Goal: Transaction & Acquisition: Purchase product/service

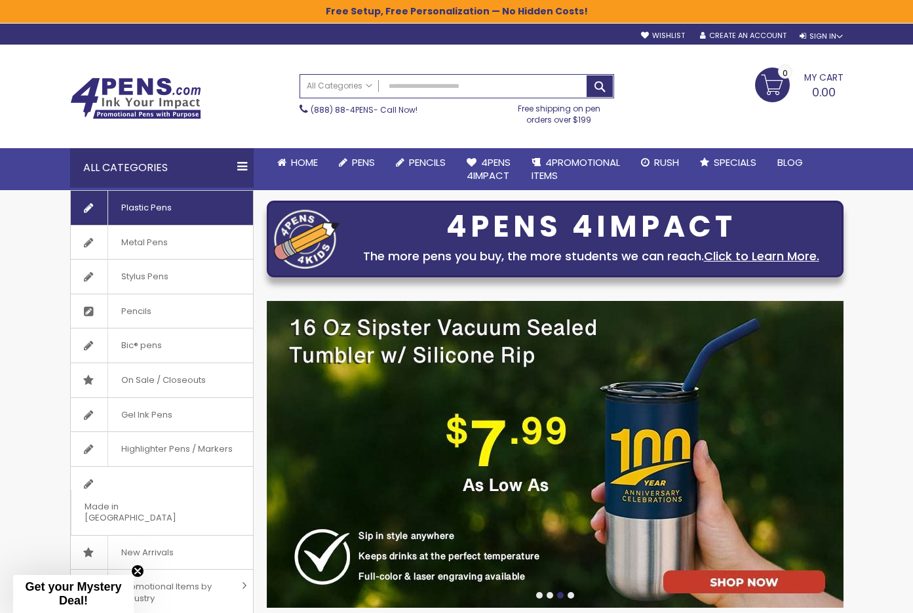
click at [160, 214] on span "Plastic Pens" at bounding box center [146, 208] width 77 height 34
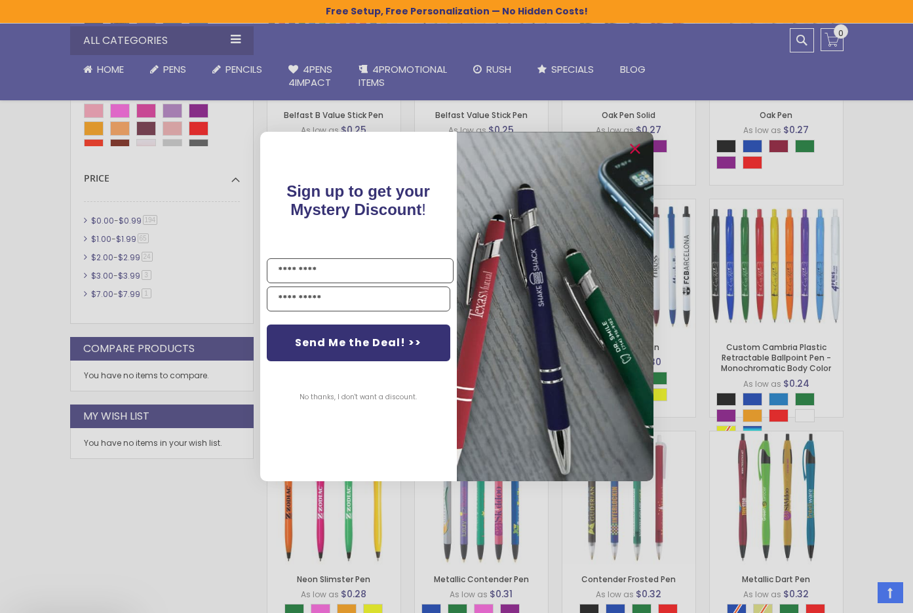
scroll to position [517, 0]
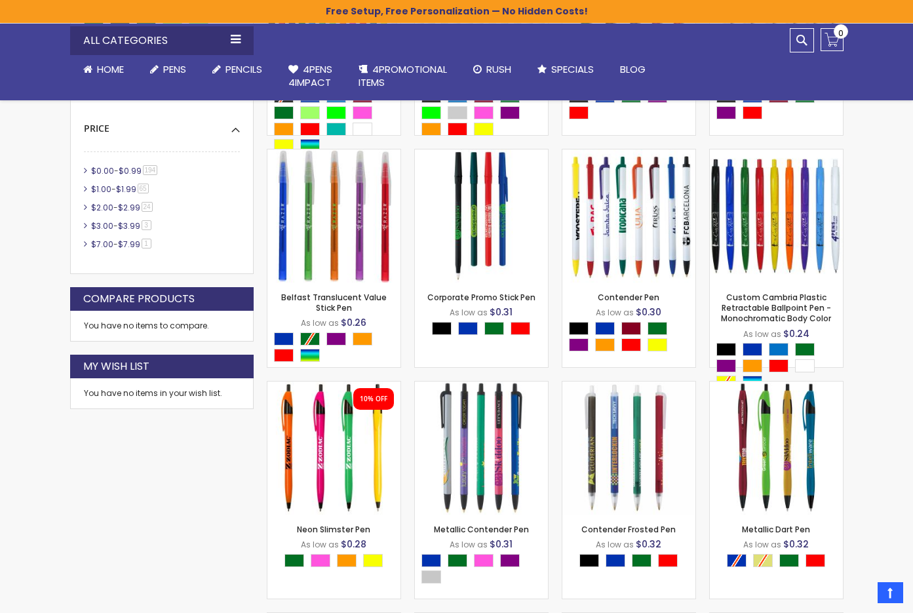
click at [851, 336] on div "Close dialog Sign up to get your Mystery Discount ! Name Email Send Me the Deal…" at bounding box center [456, 306] width 913 height 613
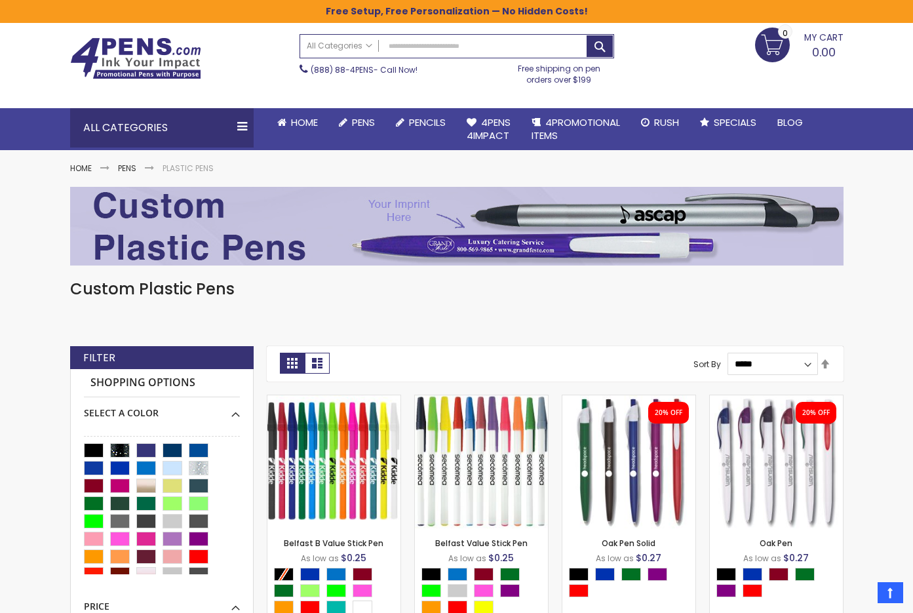
scroll to position [0, 0]
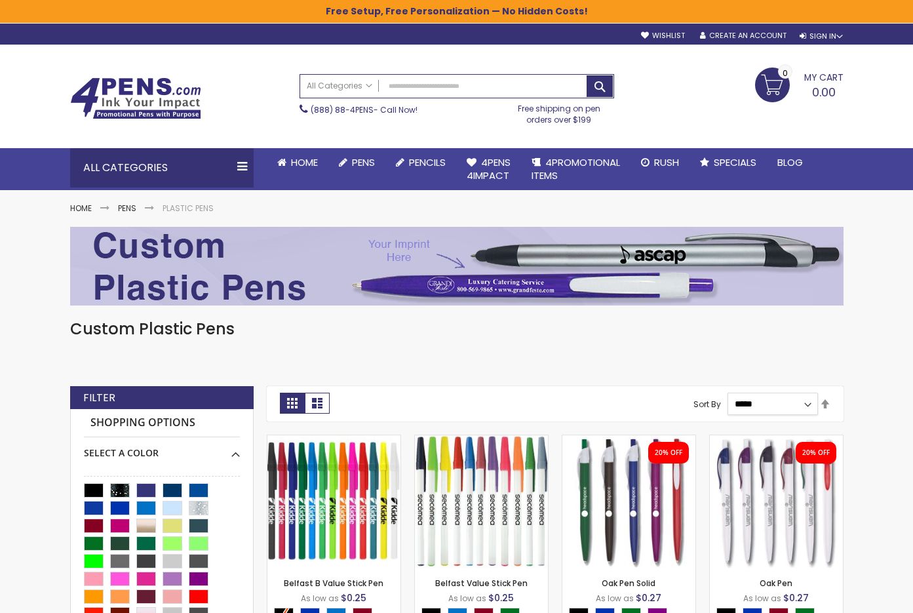
click at [781, 399] on select "**********" at bounding box center [773, 404] width 90 height 22
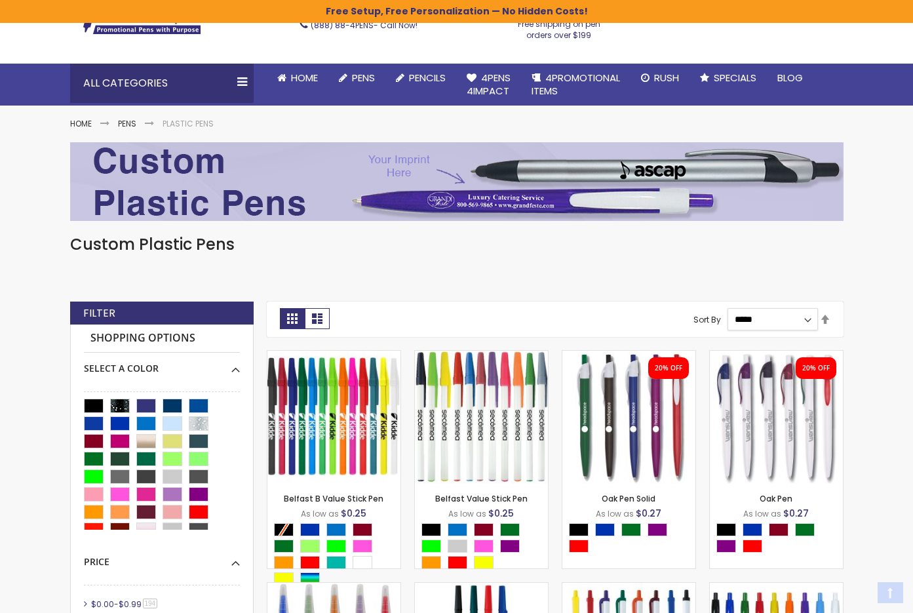
scroll to position [94, 0]
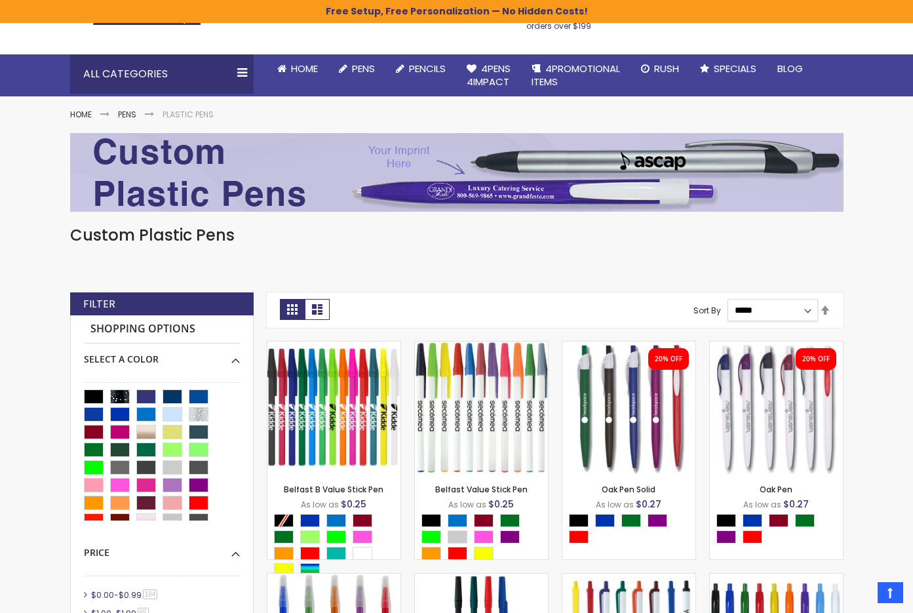
click at [785, 306] on select "**********" at bounding box center [773, 310] width 90 height 22
click at [827, 313] on link "Set Descending Direction" at bounding box center [825, 311] width 10 height 14
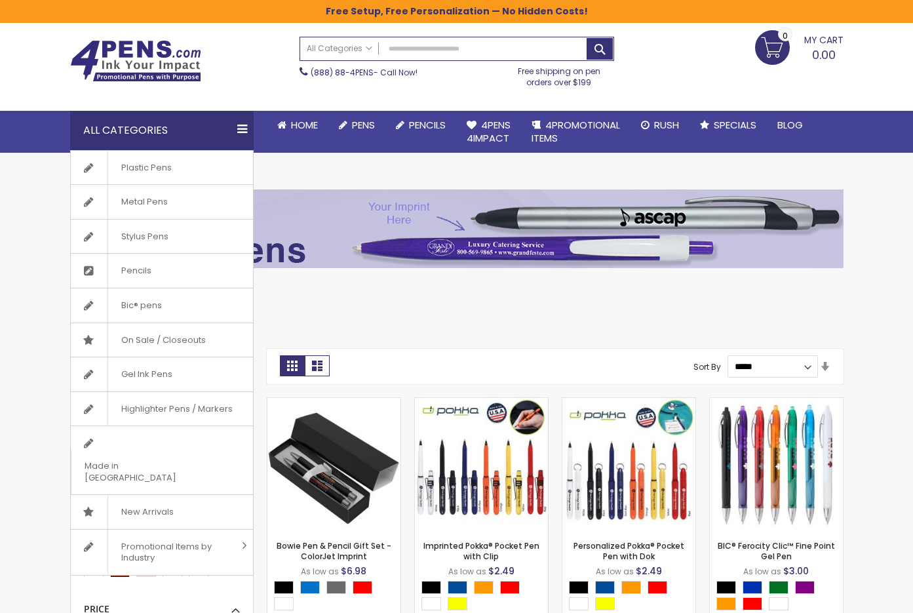
scroll to position [35, 0]
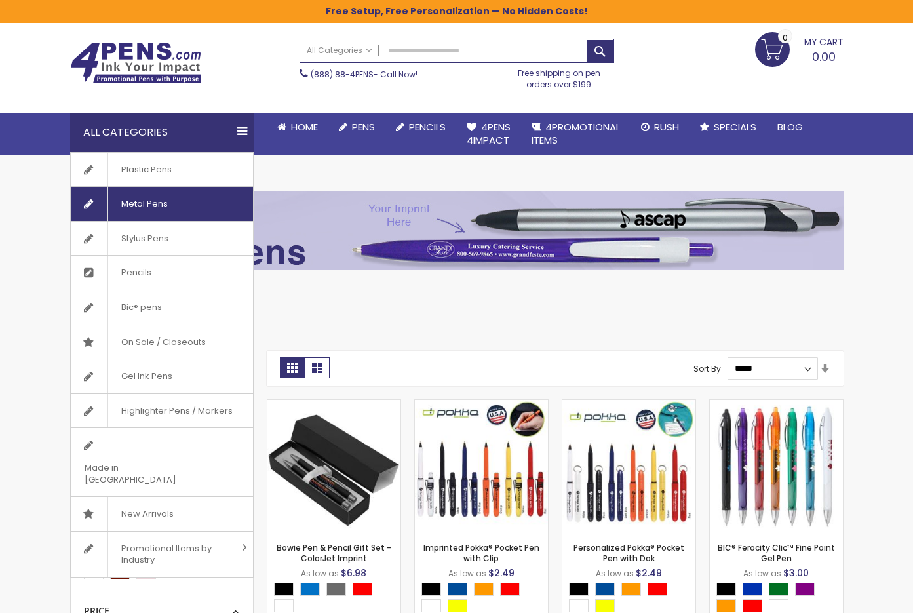
click at [134, 203] on span "Metal Pens" at bounding box center [144, 204] width 73 height 34
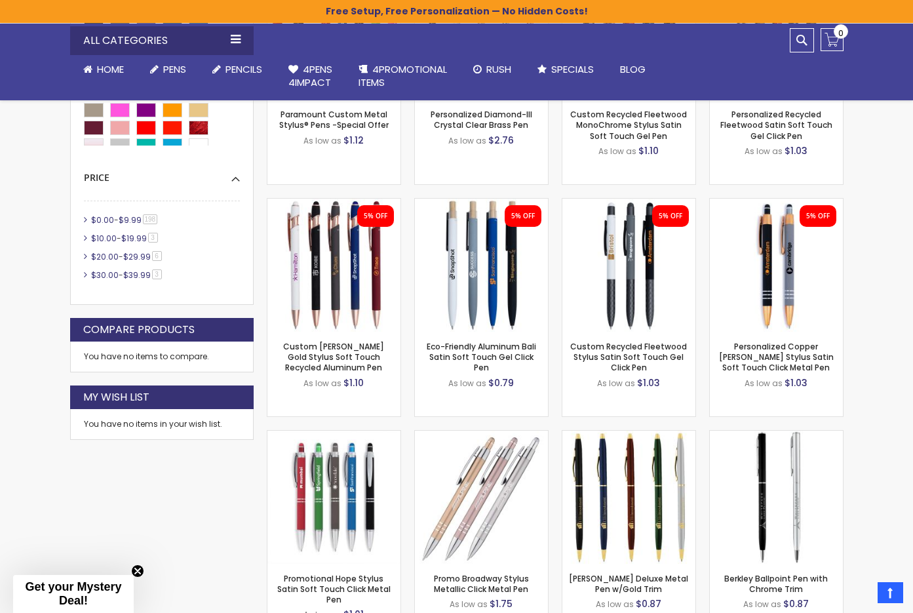
scroll to position [492, 0]
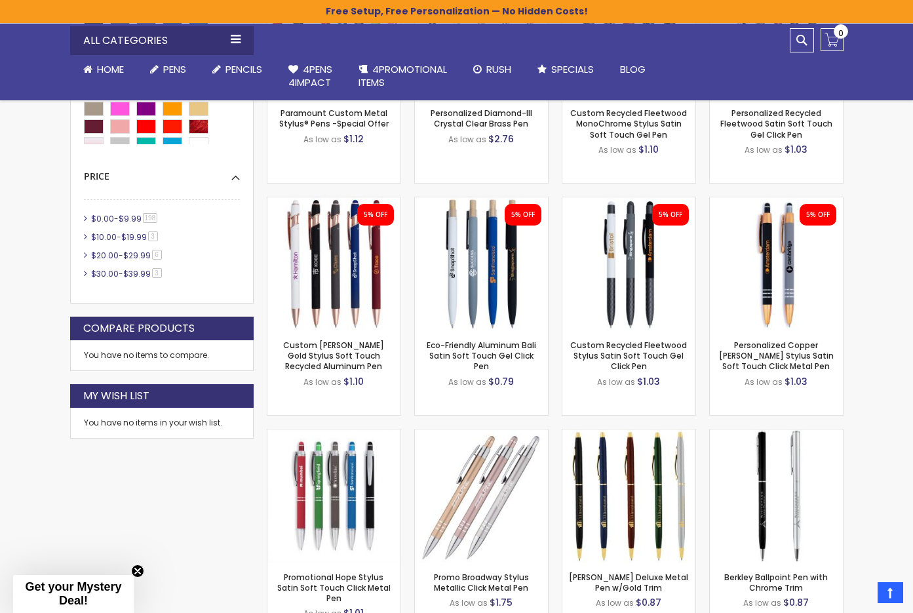
click at [552, 357] on li "5% OFF Eco-Friendly Aluminum Bali Satin Soft Touch Gel Click Pen As low as $0.79" at bounding box center [481, 306] width 147 height 219
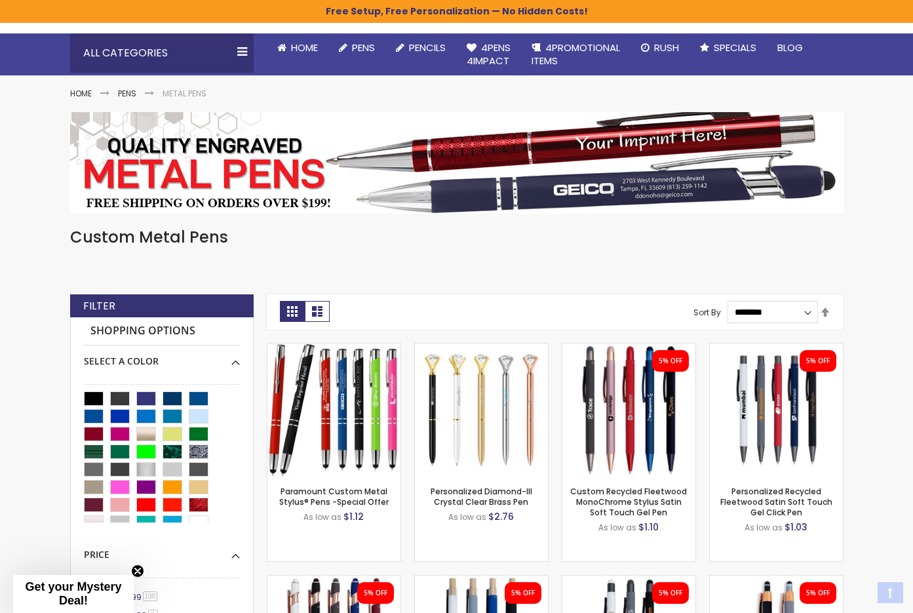
scroll to position [123, 0]
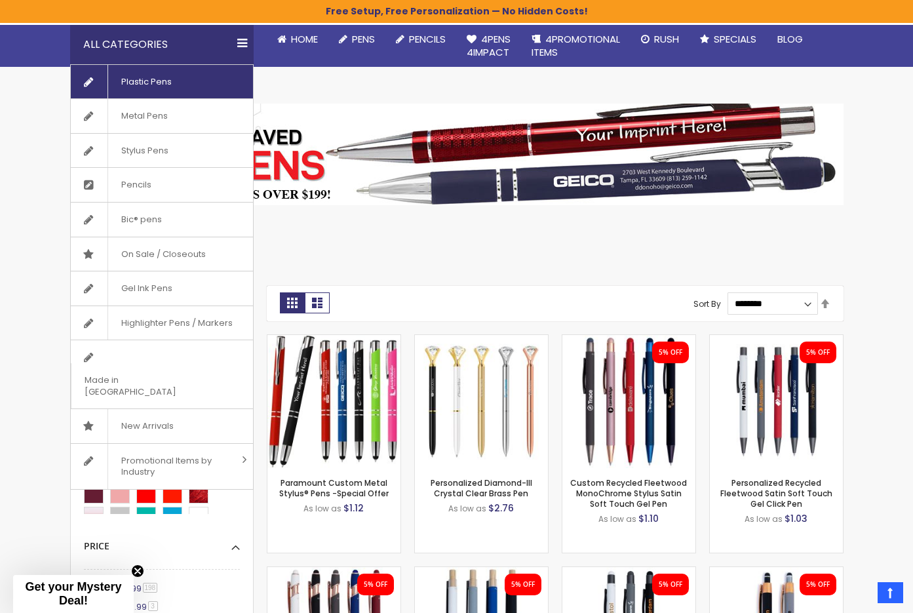
click at [140, 88] on span "Plastic Pens" at bounding box center [146, 82] width 77 height 34
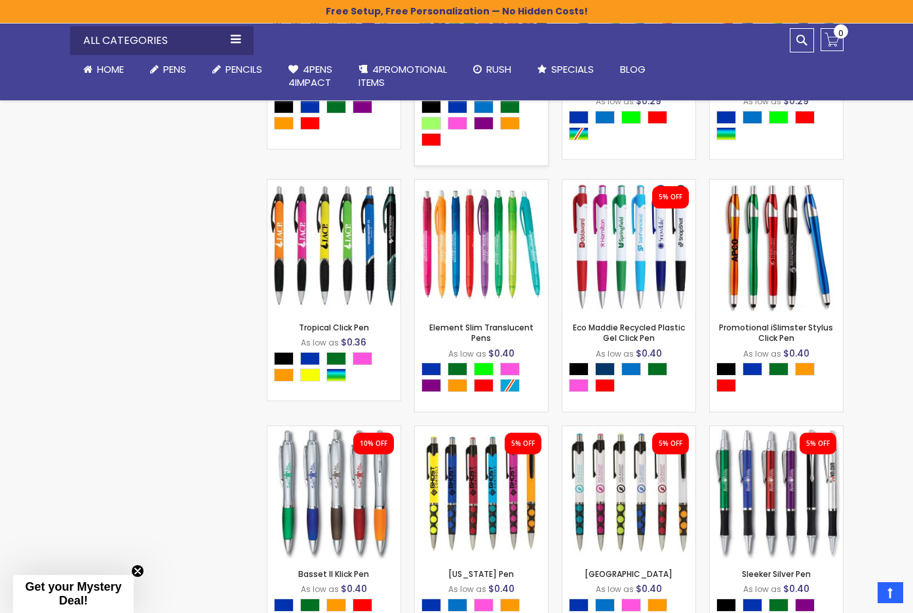
scroll to position [2901, 0]
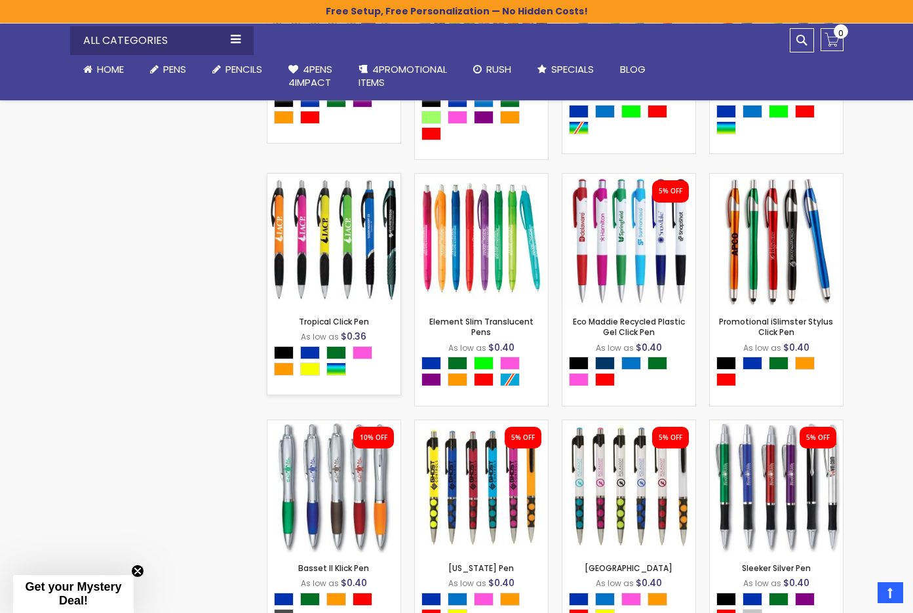
click at [336, 281] on div "- *** + Add to Cart" at bounding box center [333, 285] width 133 height 23
click at [330, 248] on img at bounding box center [333, 240] width 133 height 133
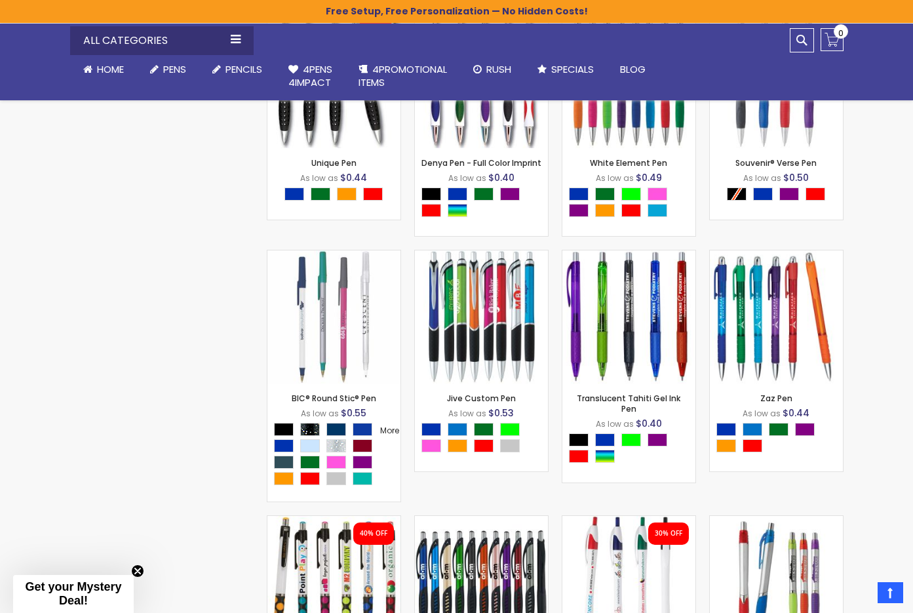
scroll to position [4293, 0]
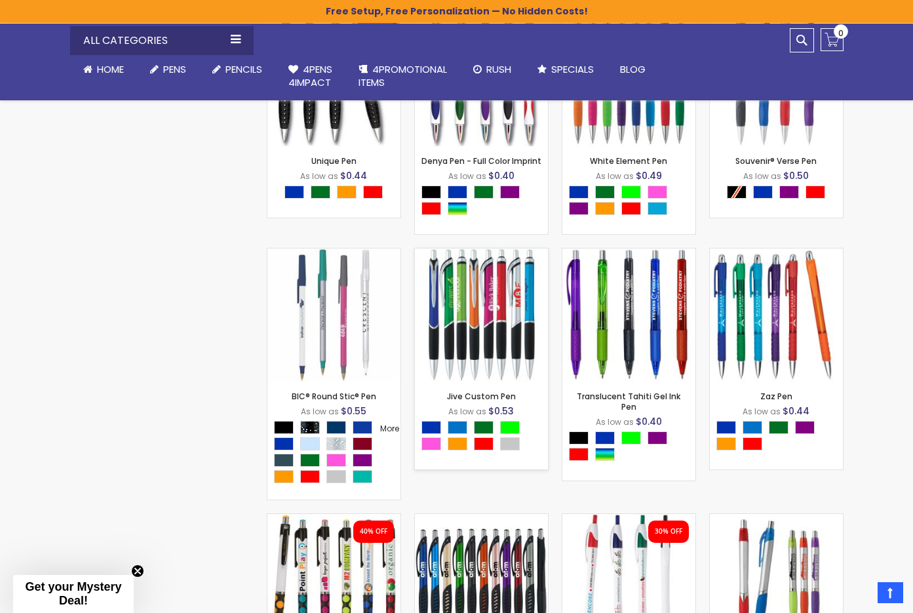
click at [488, 322] on img at bounding box center [481, 314] width 133 height 133
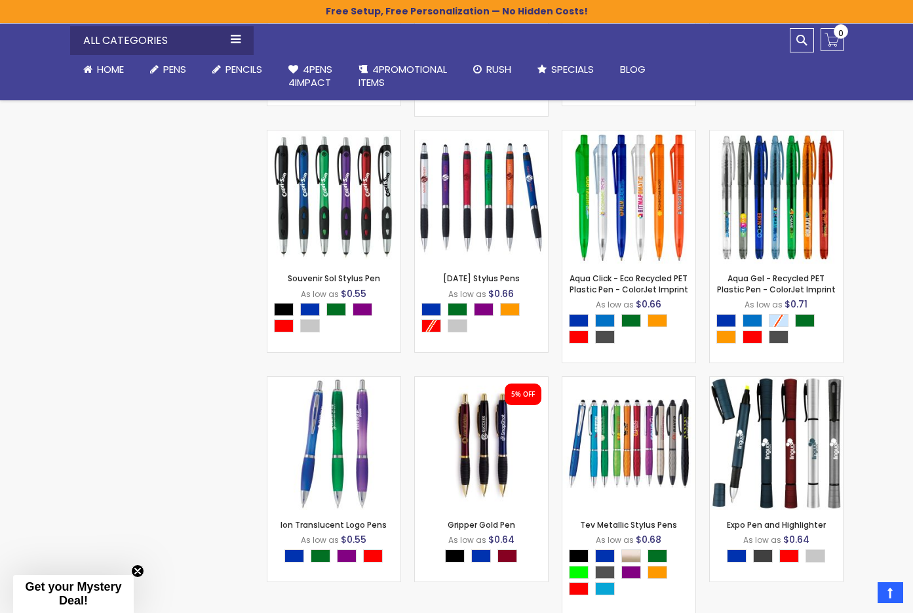
scroll to position [9634, 0]
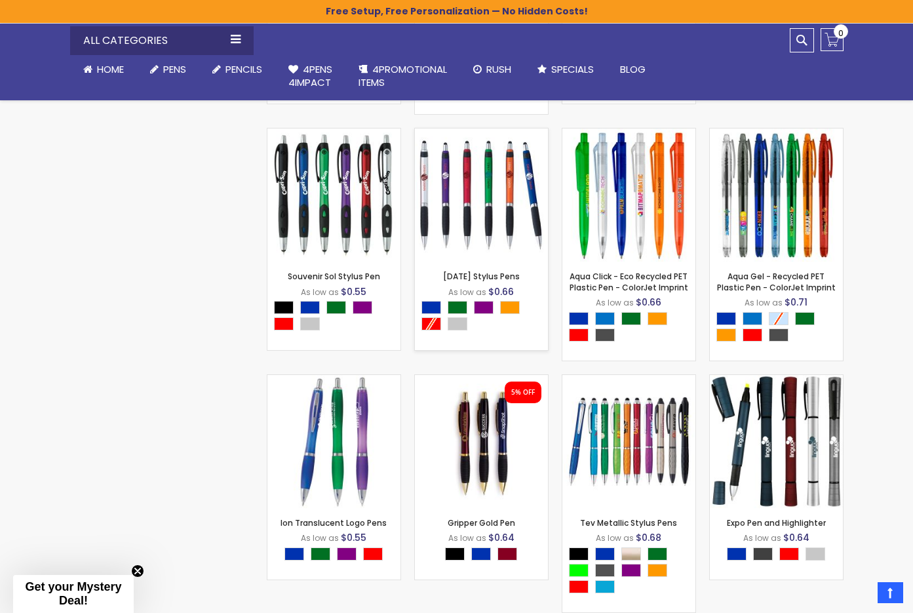
click at [511, 258] on img at bounding box center [481, 194] width 133 height 133
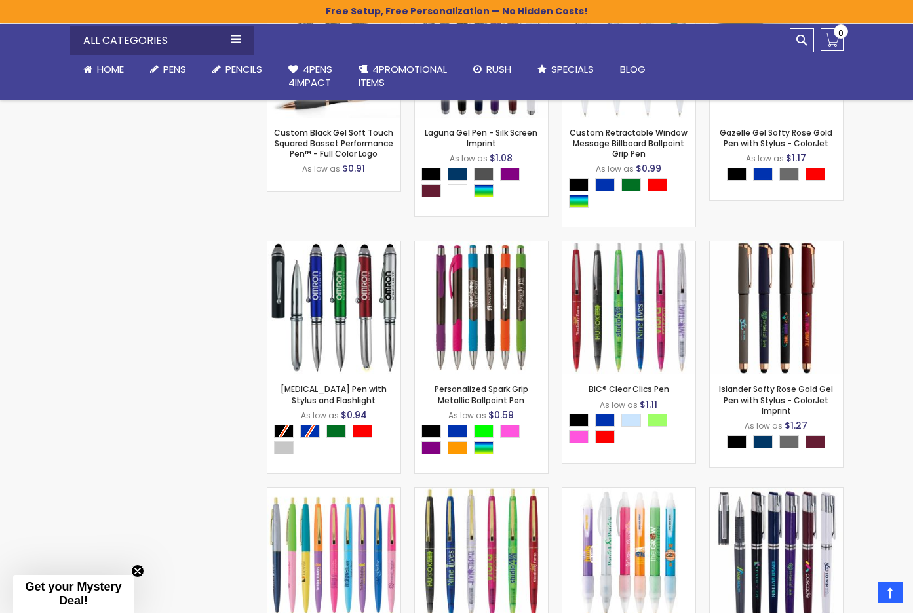
scroll to position [14866, 0]
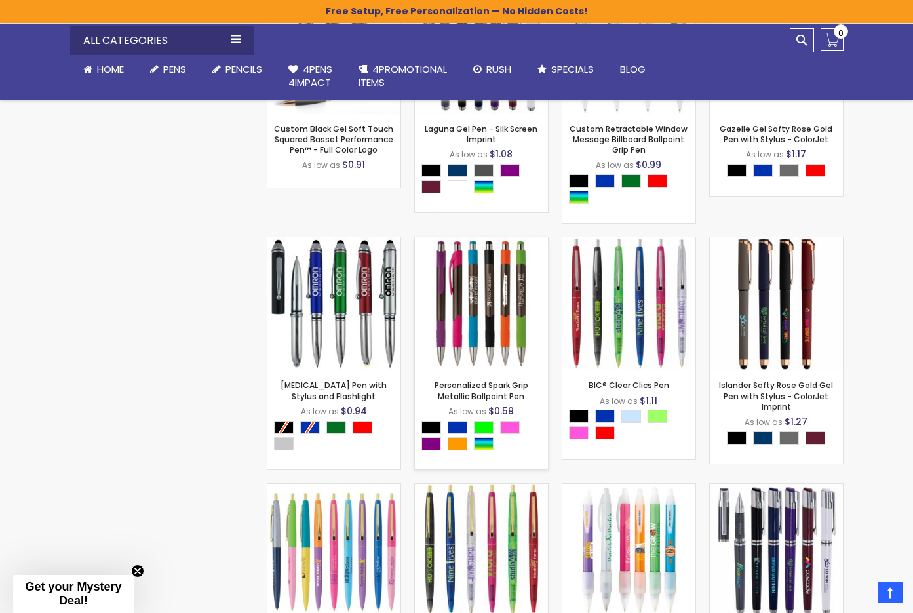
click at [478, 353] on img at bounding box center [481, 303] width 133 height 133
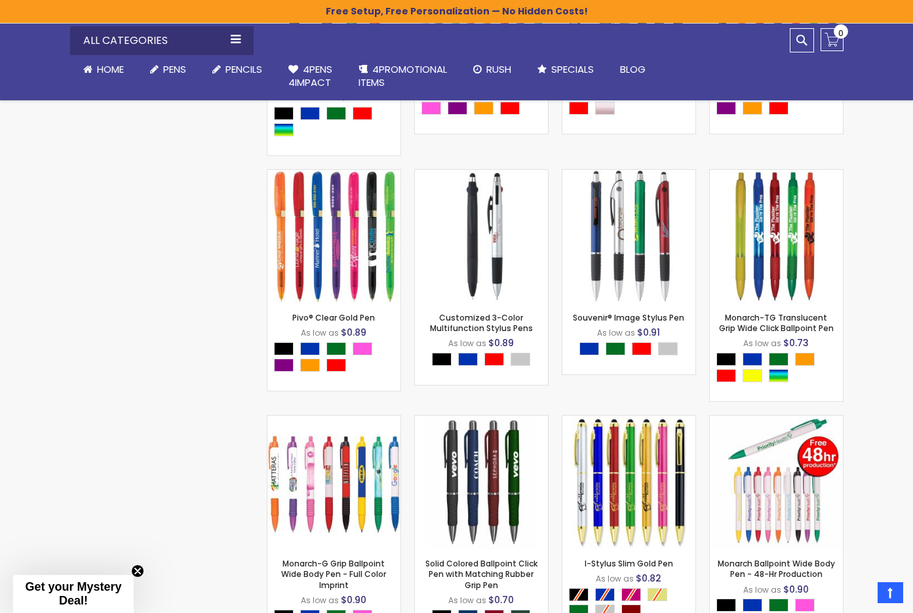
scroll to position [12864, 0]
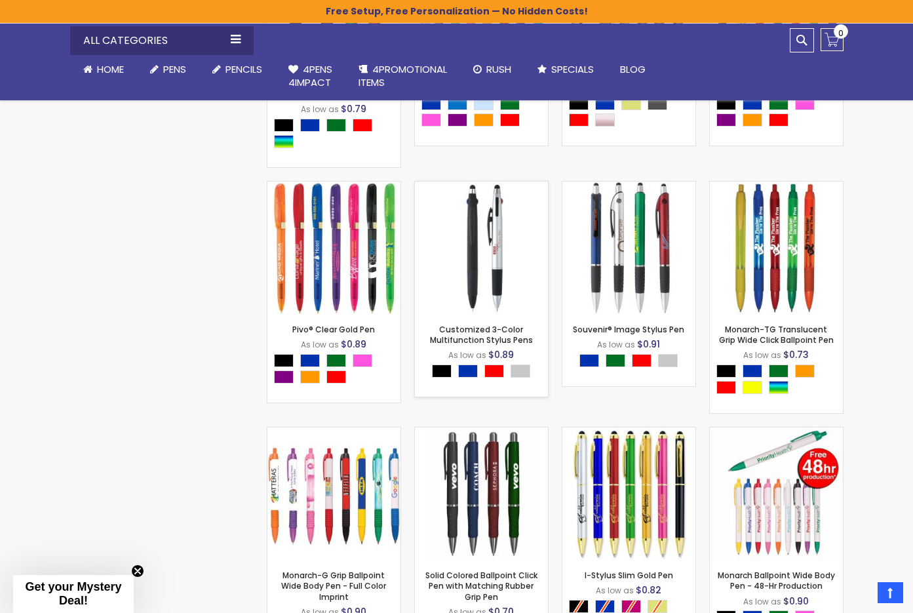
click at [473, 242] on img at bounding box center [481, 248] width 133 height 133
click at [611, 267] on img at bounding box center [628, 248] width 133 height 133
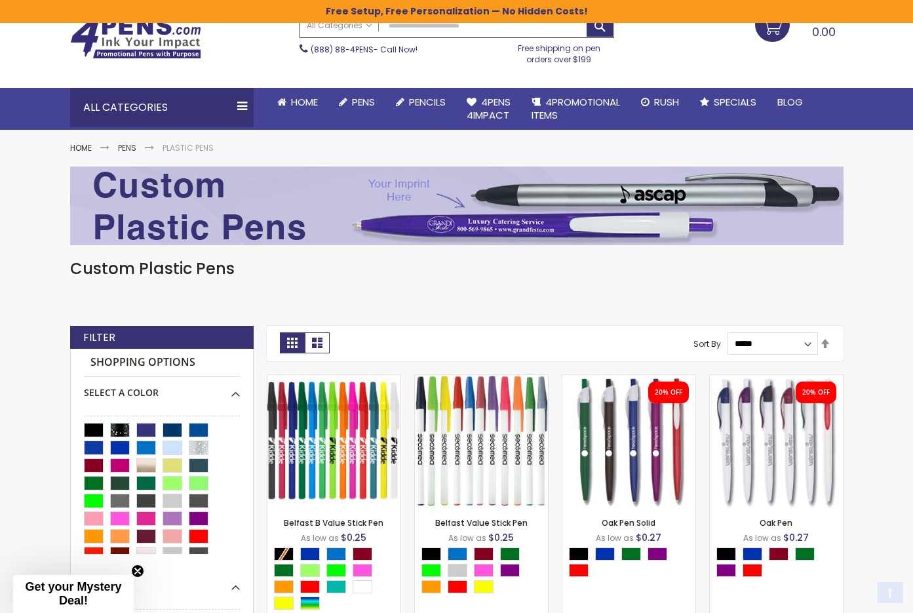
scroll to position [111, 0]
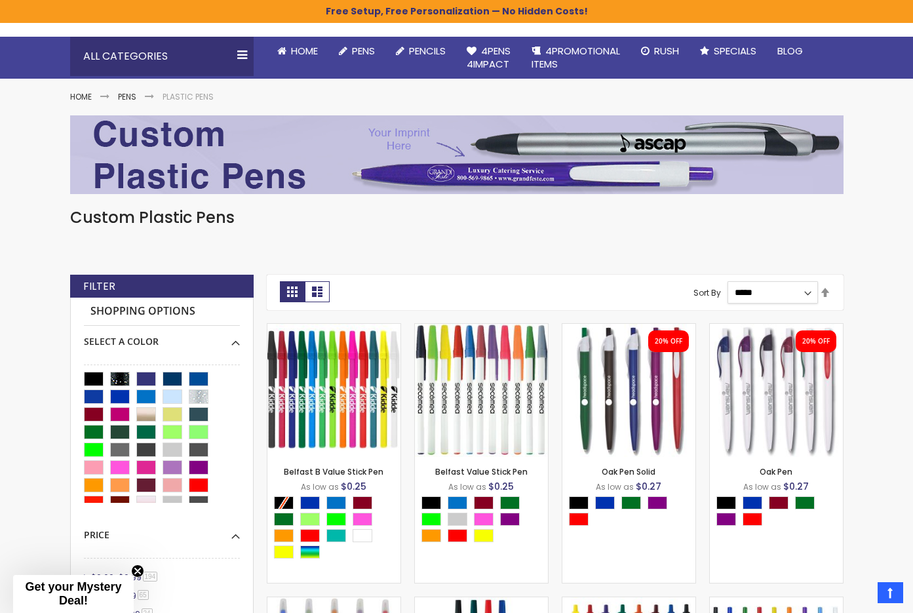
click at [761, 296] on select "**********" at bounding box center [773, 292] width 90 height 22
select select "****"
click at [728, 281] on select "**********" at bounding box center [773, 292] width 90 height 22
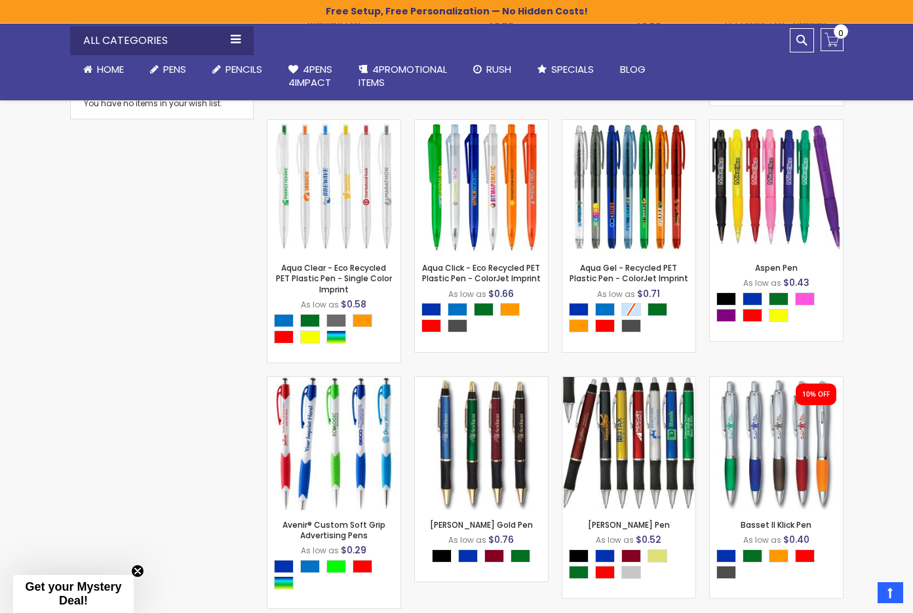
scroll to position [808, 0]
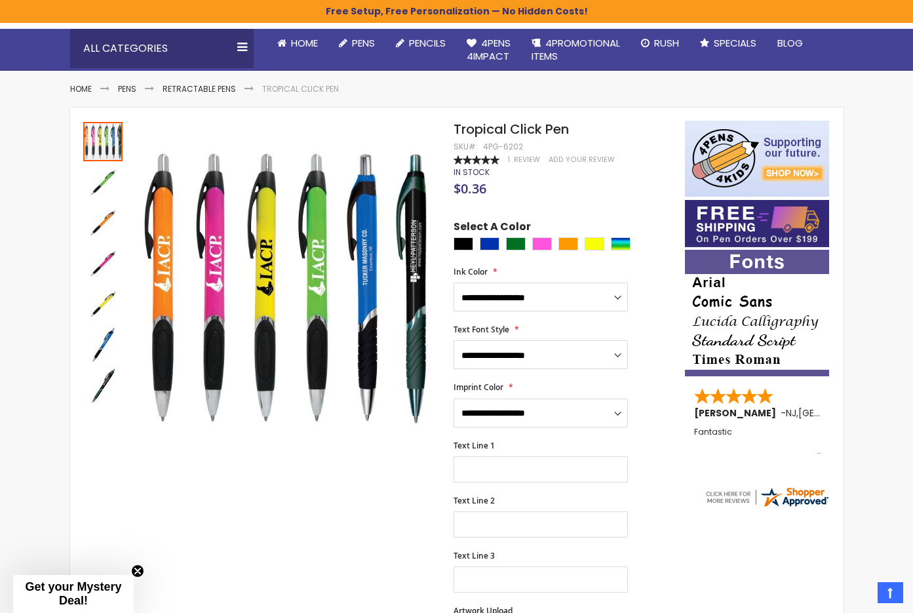
scroll to position [132, 0]
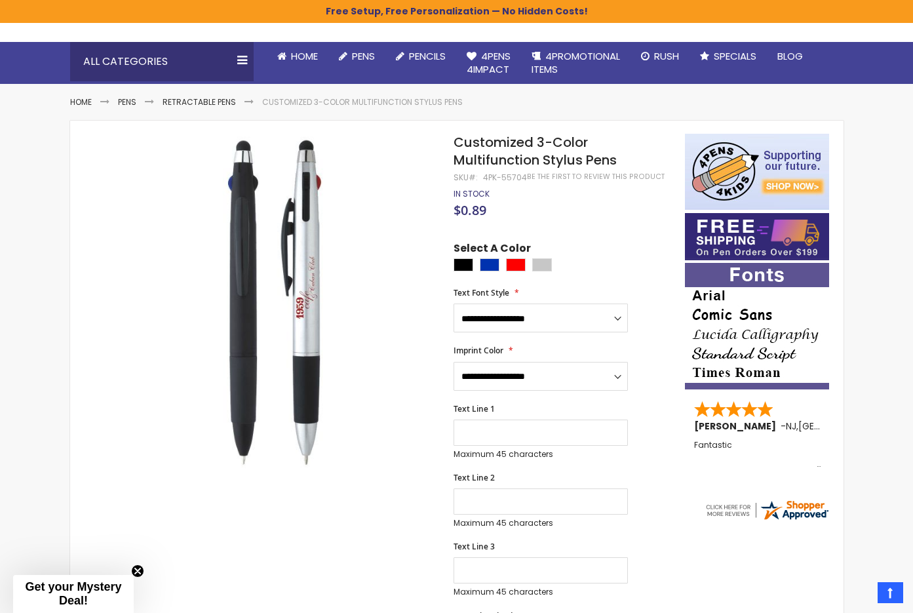
scroll to position [113, 0]
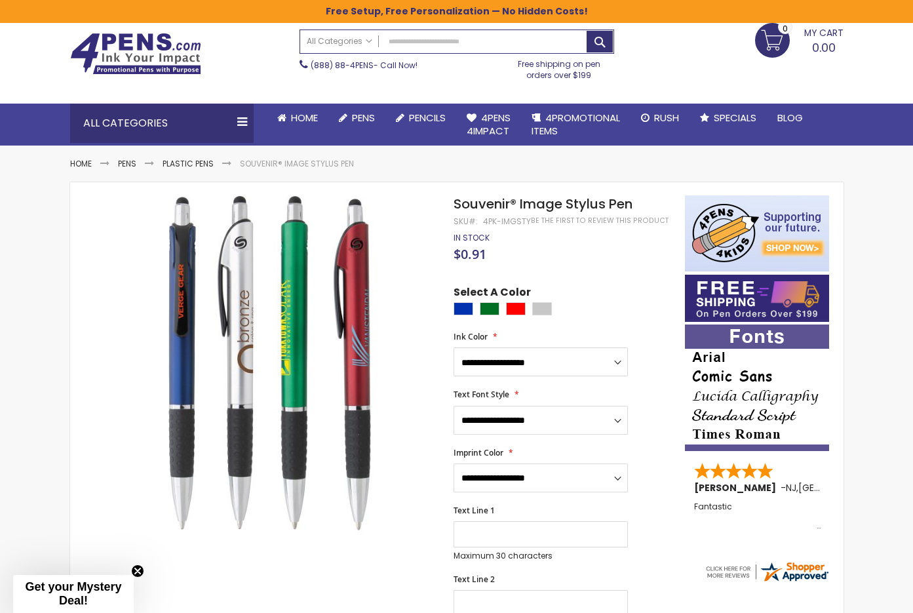
scroll to position [45, 0]
